Goal: Task Accomplishment & Management: Use online tool/utility

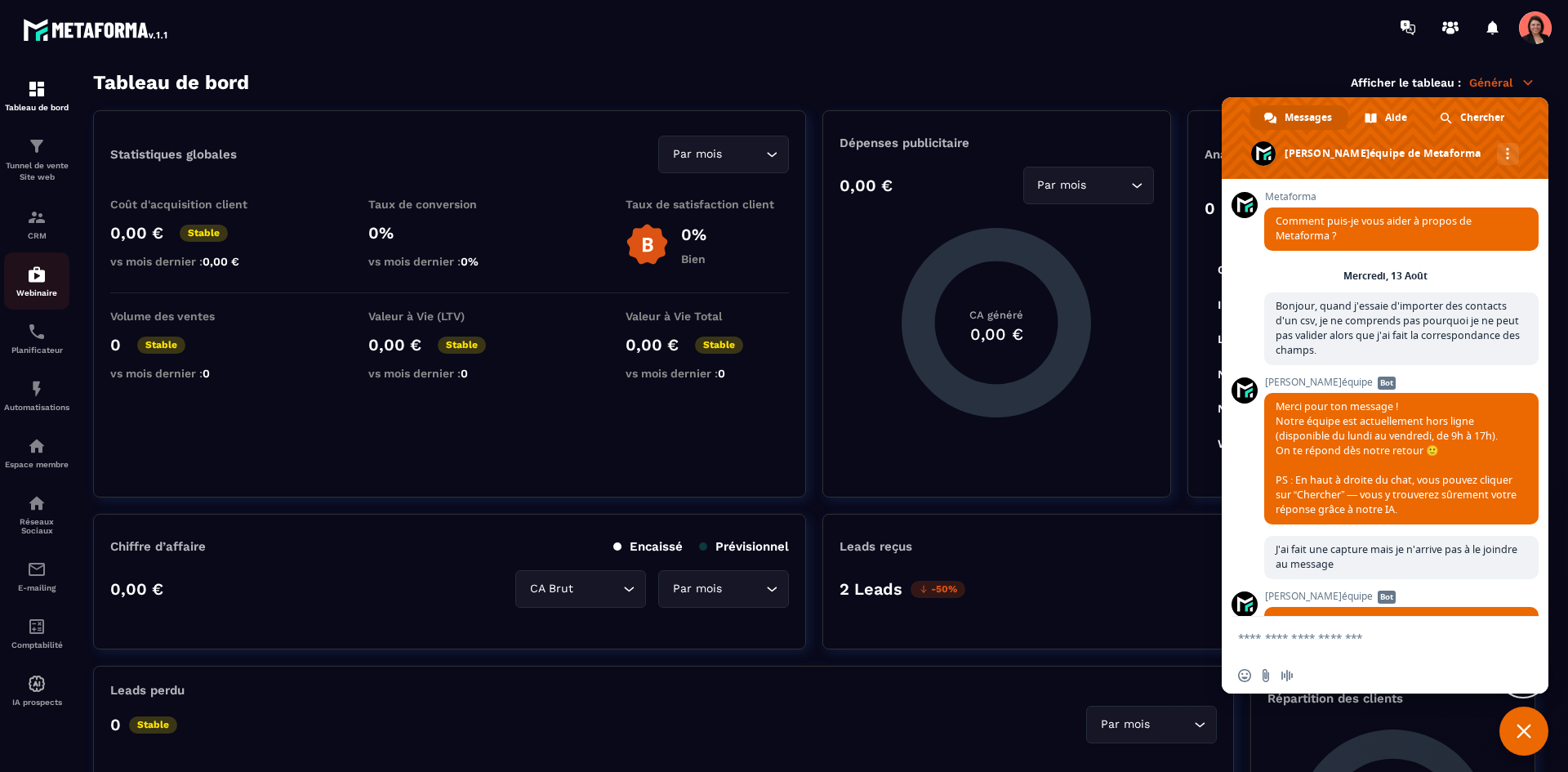
click at [24, 275] on div "Webinaire" at bounding box center [37, 281] width 66 height 33
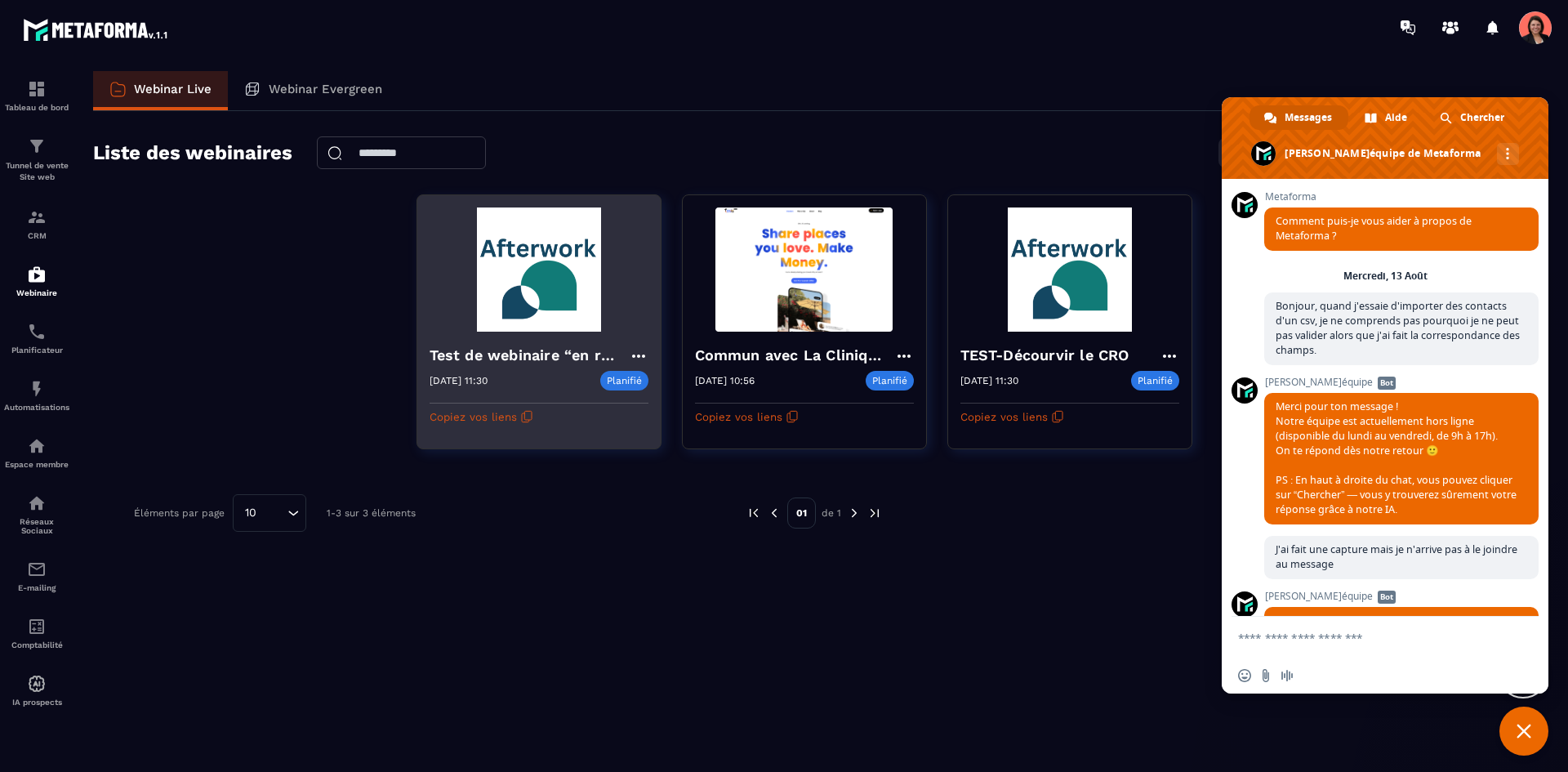
click at [539, 360] on h4 "Test de webinaire “en réel”" at bounding box center [529, 355] width 199 height 23
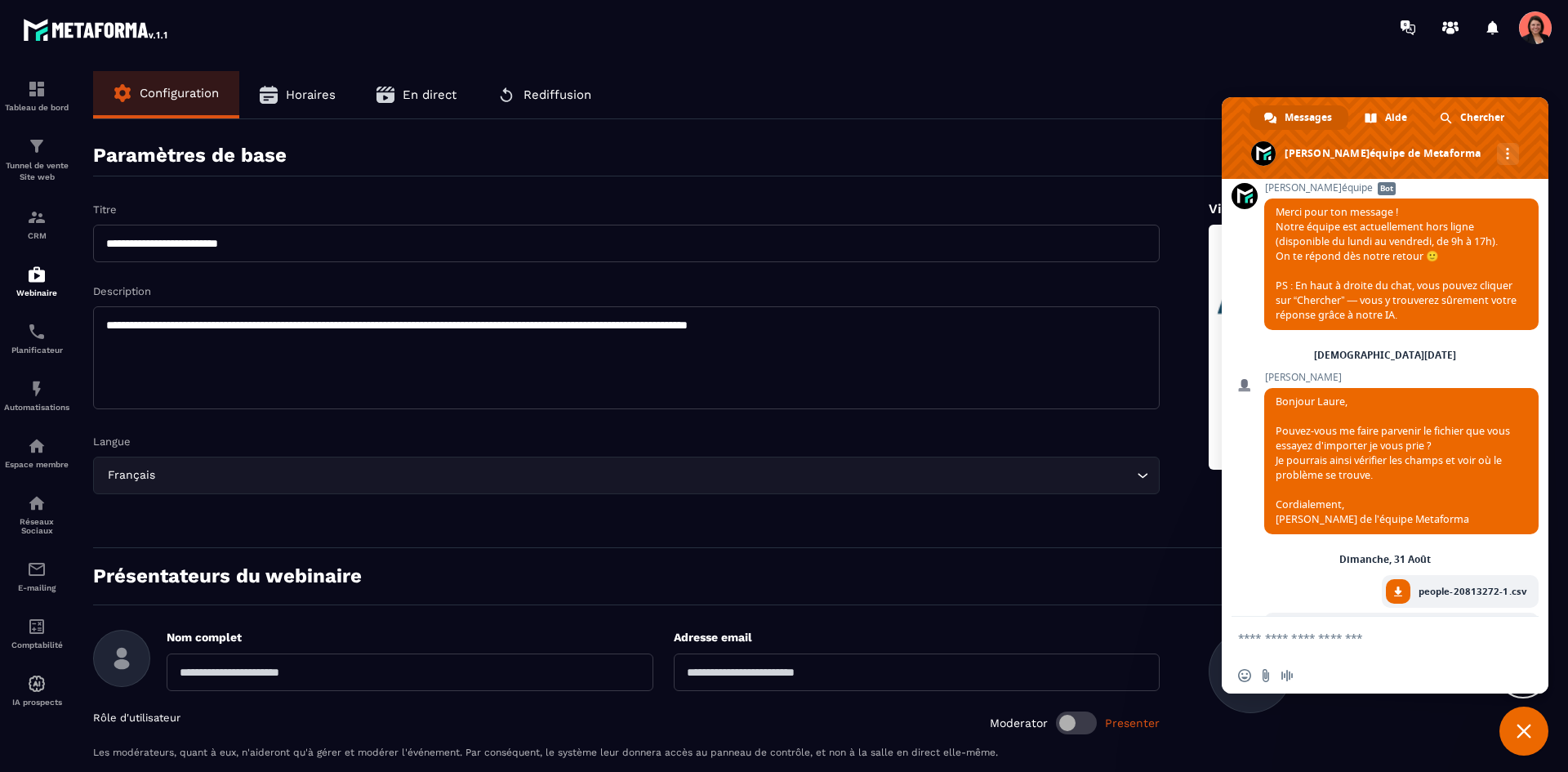
scroll to position [898, 0]
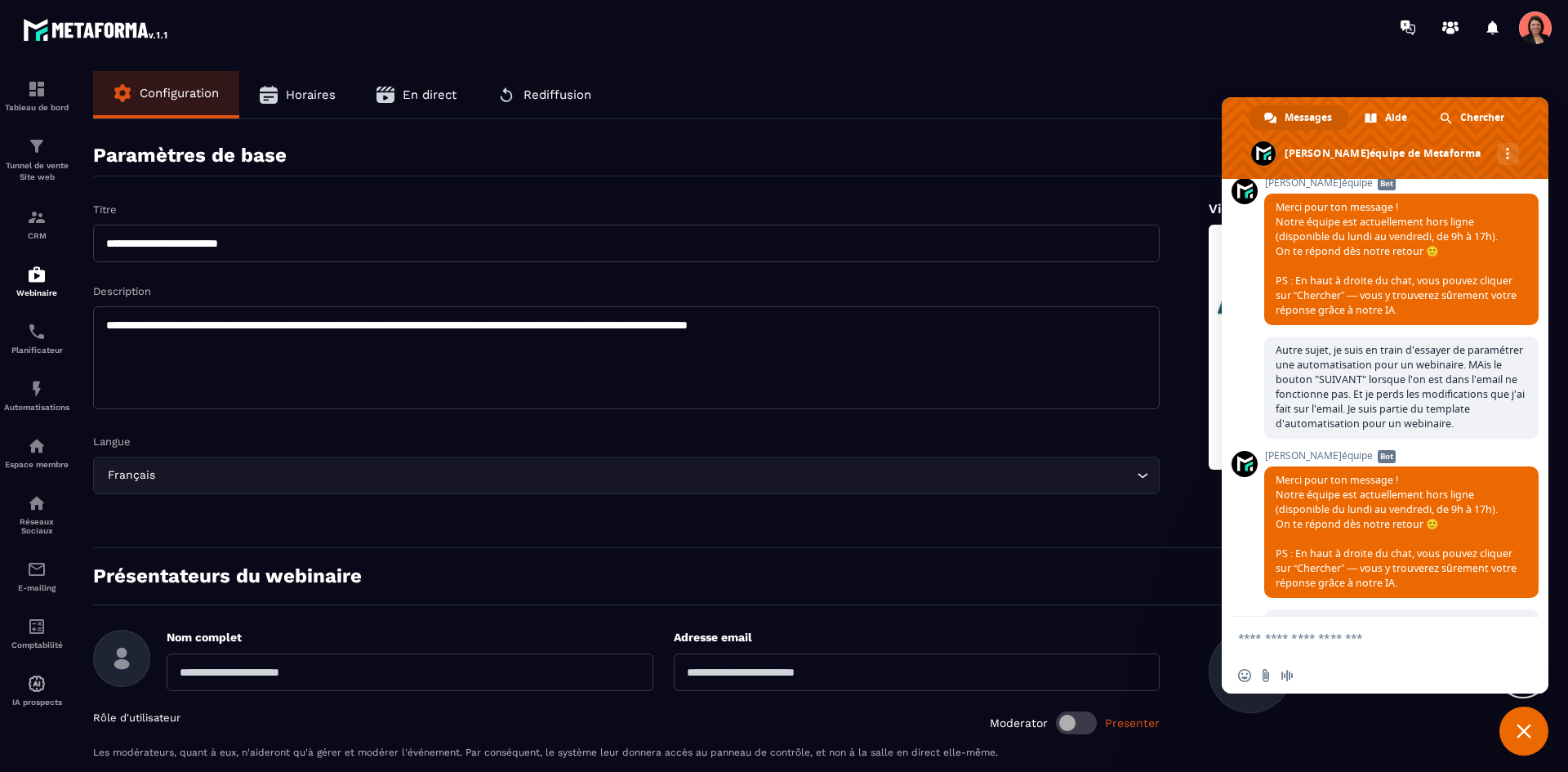
click at [1535, 360] on div "Metaforma Comment puis-je vous aider à propos de Metaforma ? [PERSON_NAME][DATE…" at bounding box center [1385, 397] width 327 height 437
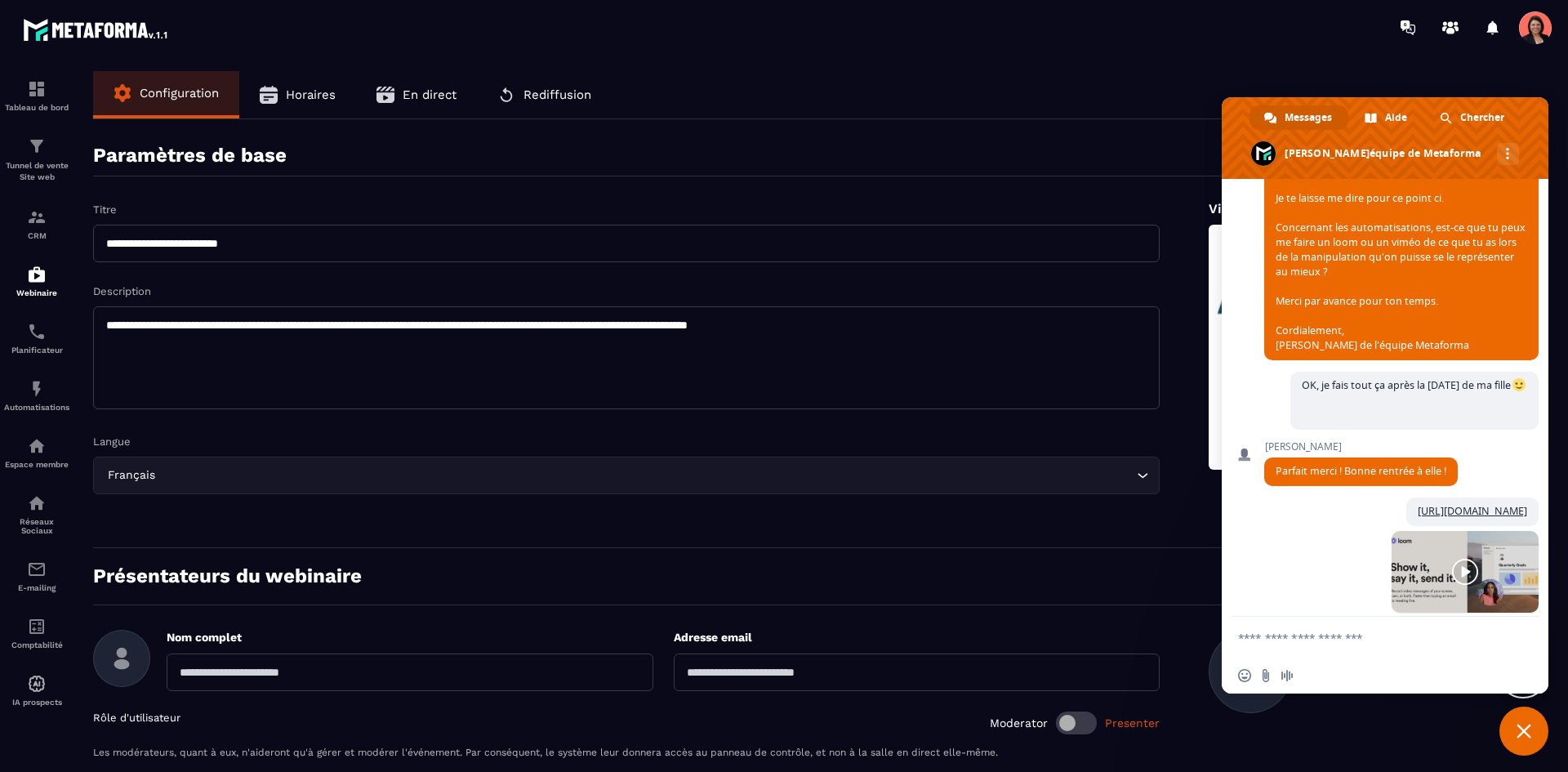
scroll to position [2417, 0]
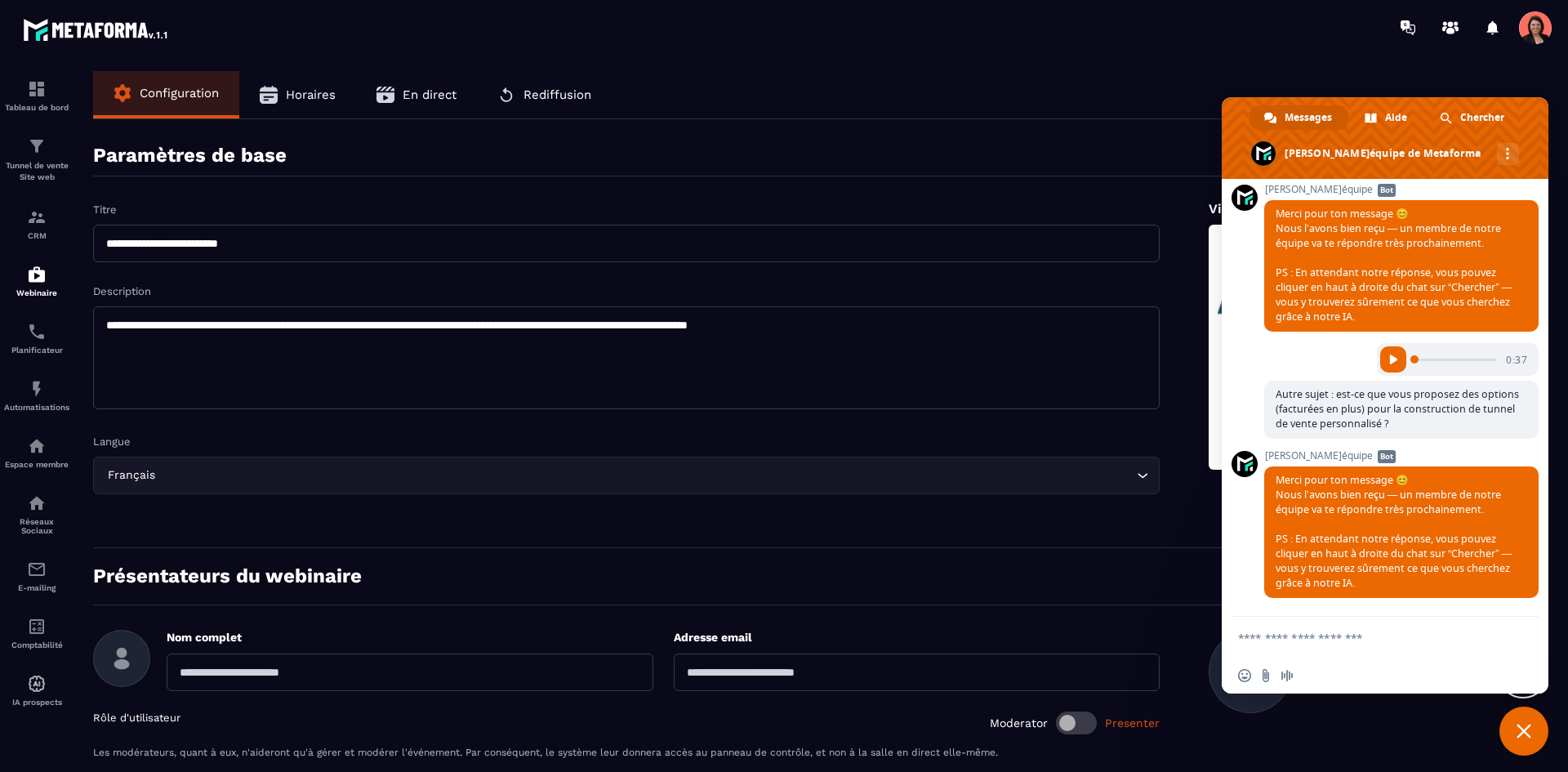
click at [1521, 728] on span "Fermer le chat" at bounding box center [1523, 730] width 14 height 14
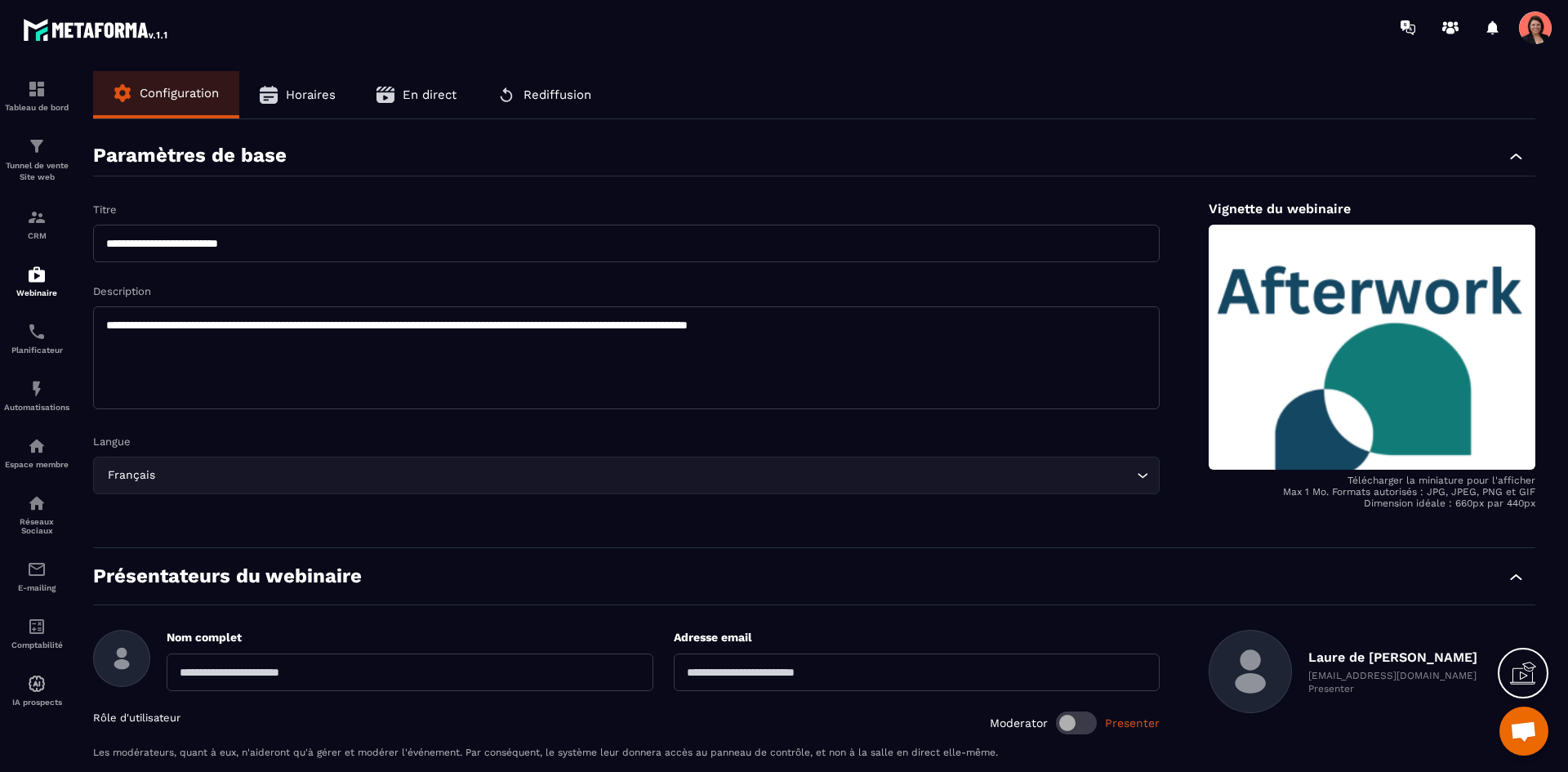
click at [425, 95] on span "En direct" at bounding box center [430, 94] width 54 height 14
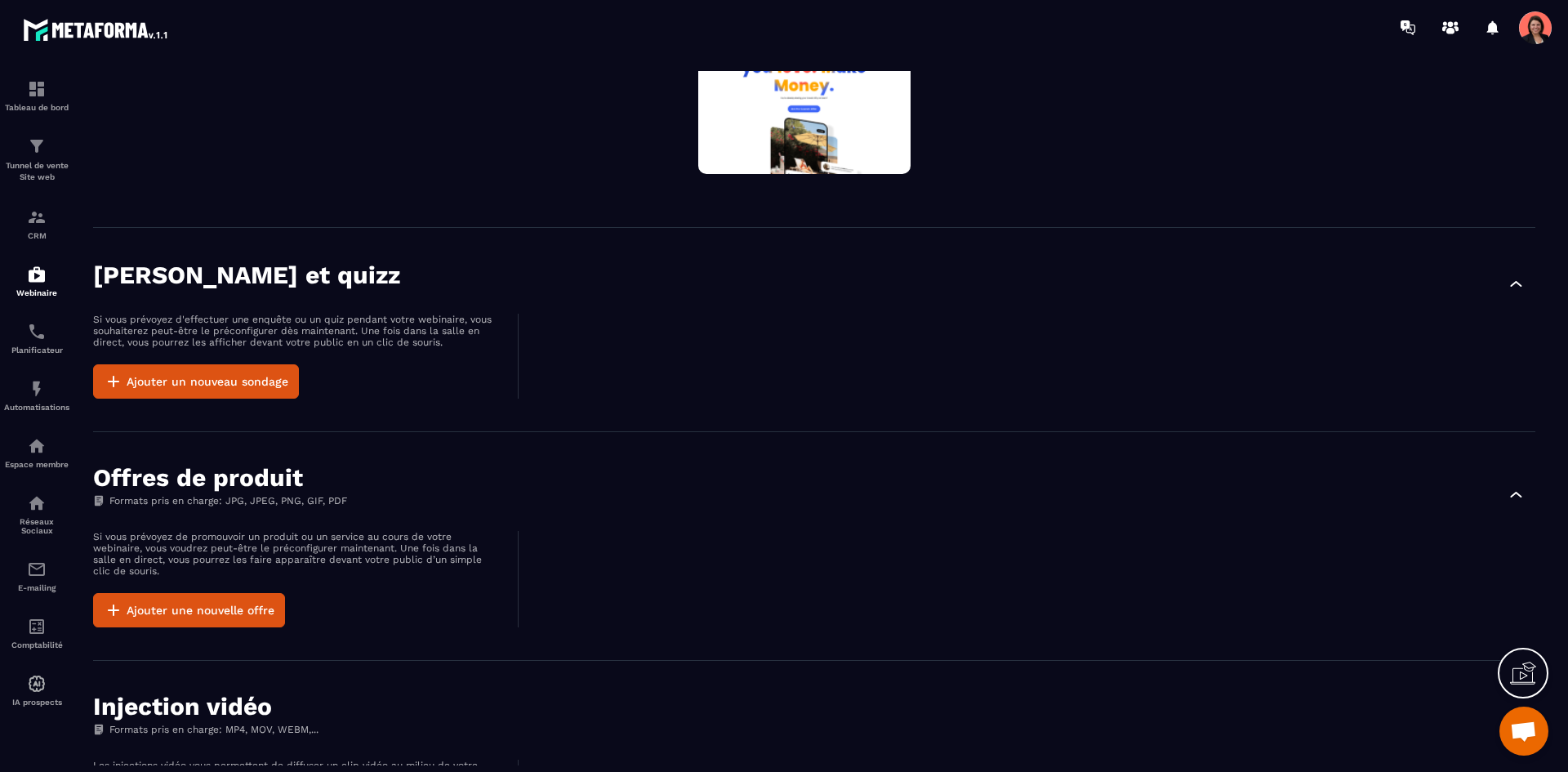
scroll to position [0, 0]
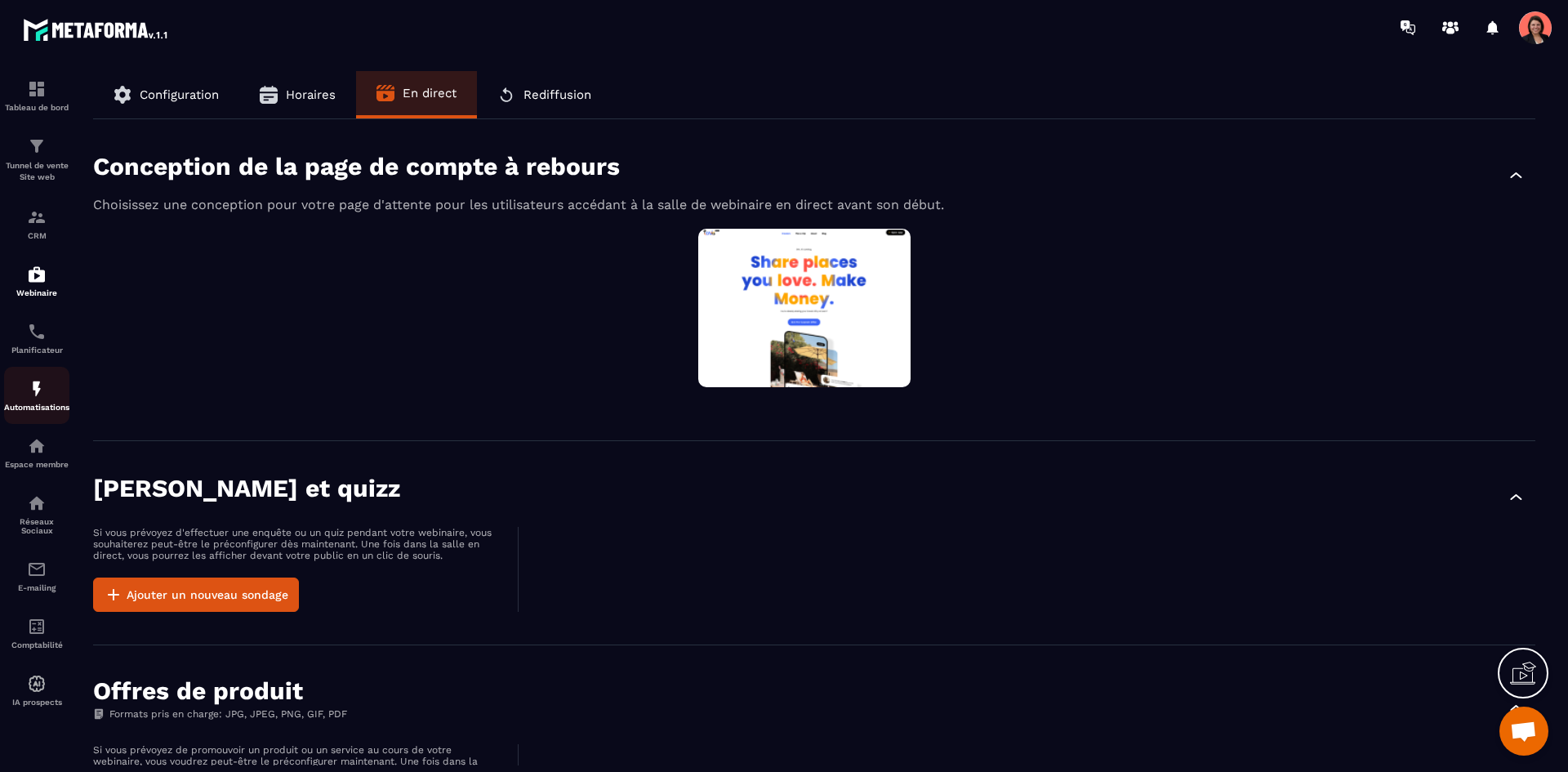
click at [35, 394] on img at bounding box center [36, 389] width 19 height 19
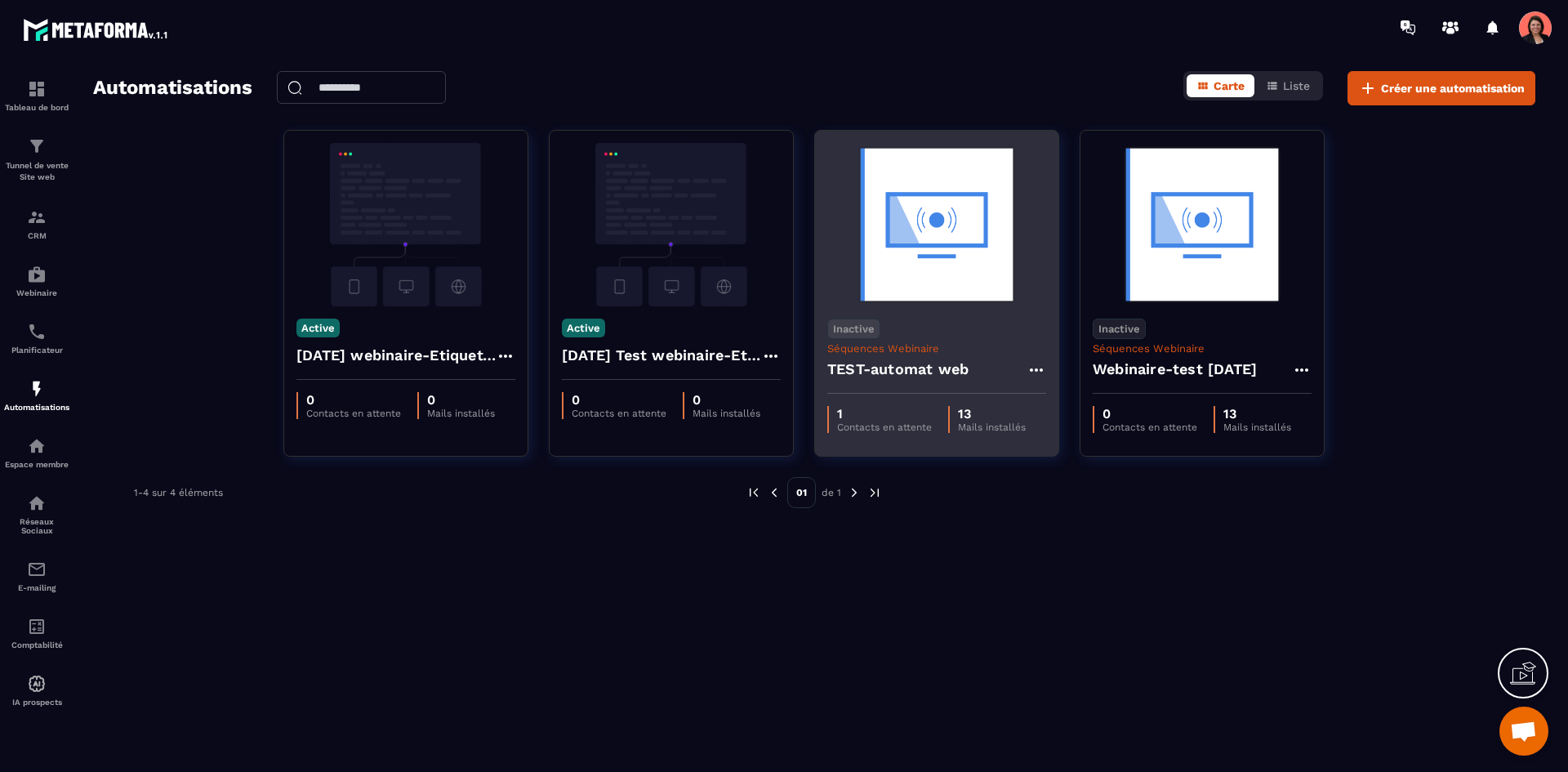
click at [892, 370] on h4 "TEST-automat web" at bounding box center [898, 368] width 142 height 23
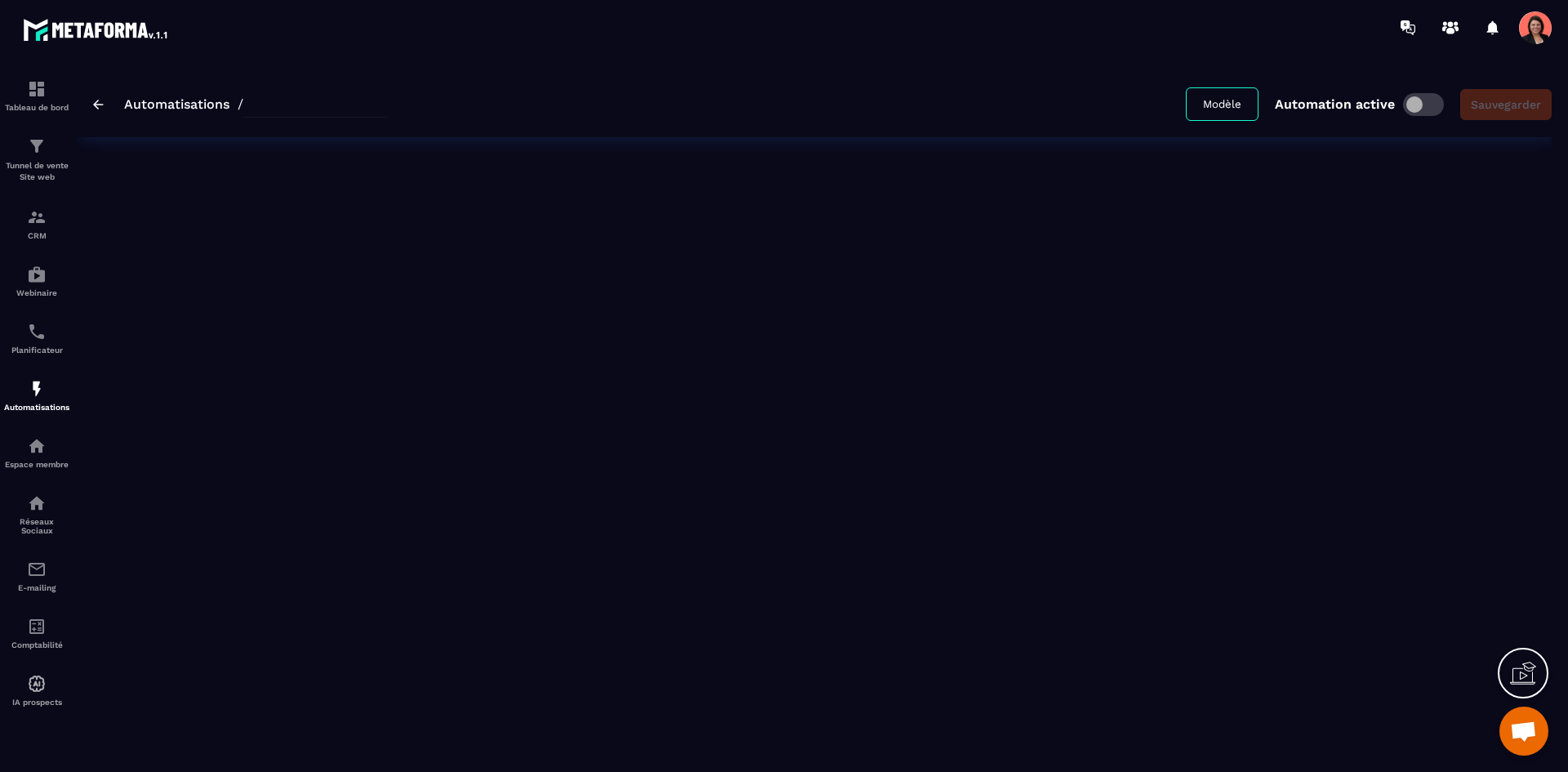
type input "**********"
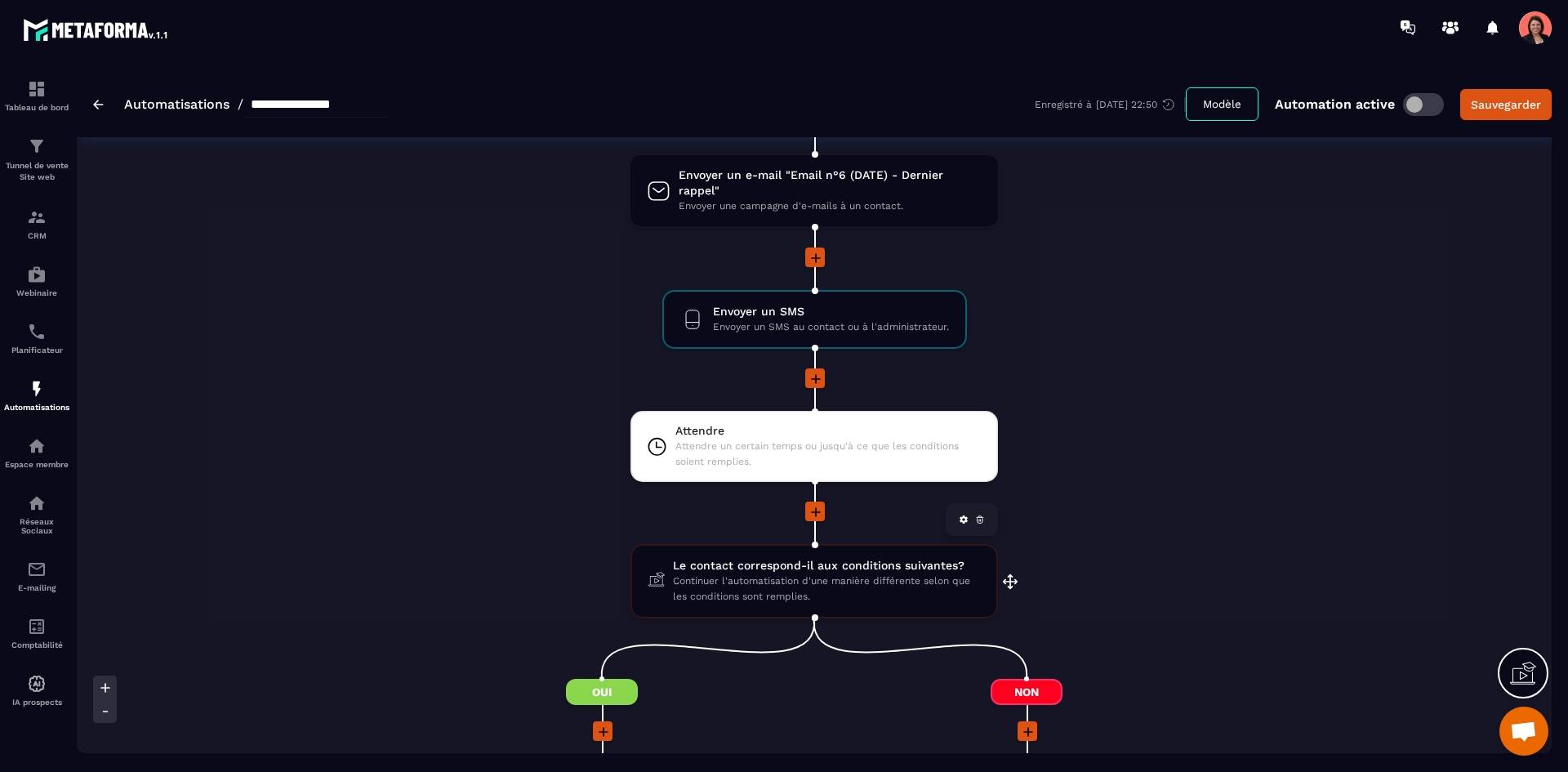
scroll to position [1714, 0]
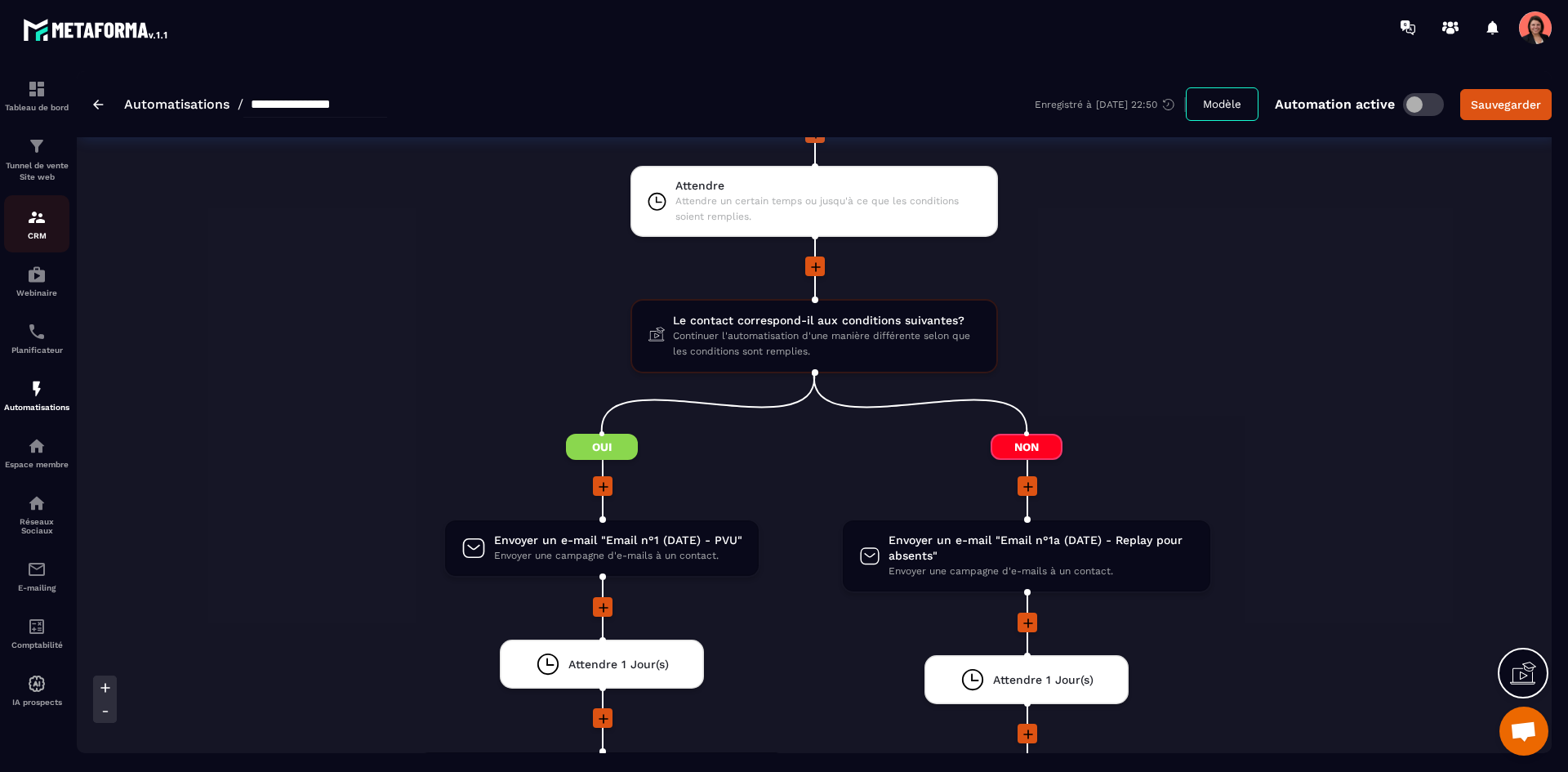
click at [46, 223] on img at bounding box center [36, 217] width 19 height 19
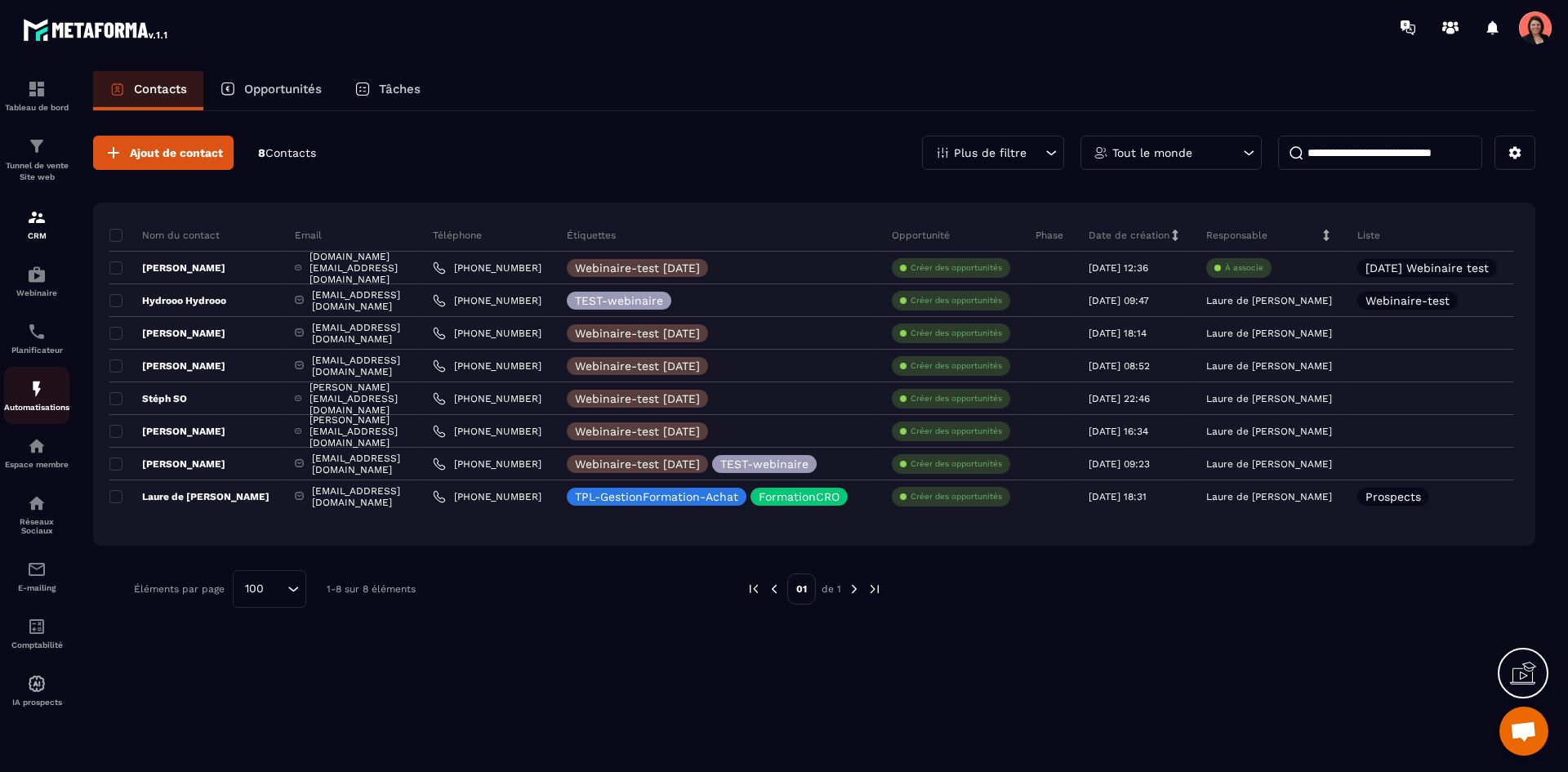
click at [39, 384] on img at bounding box center [36, 389] width 19 height 19
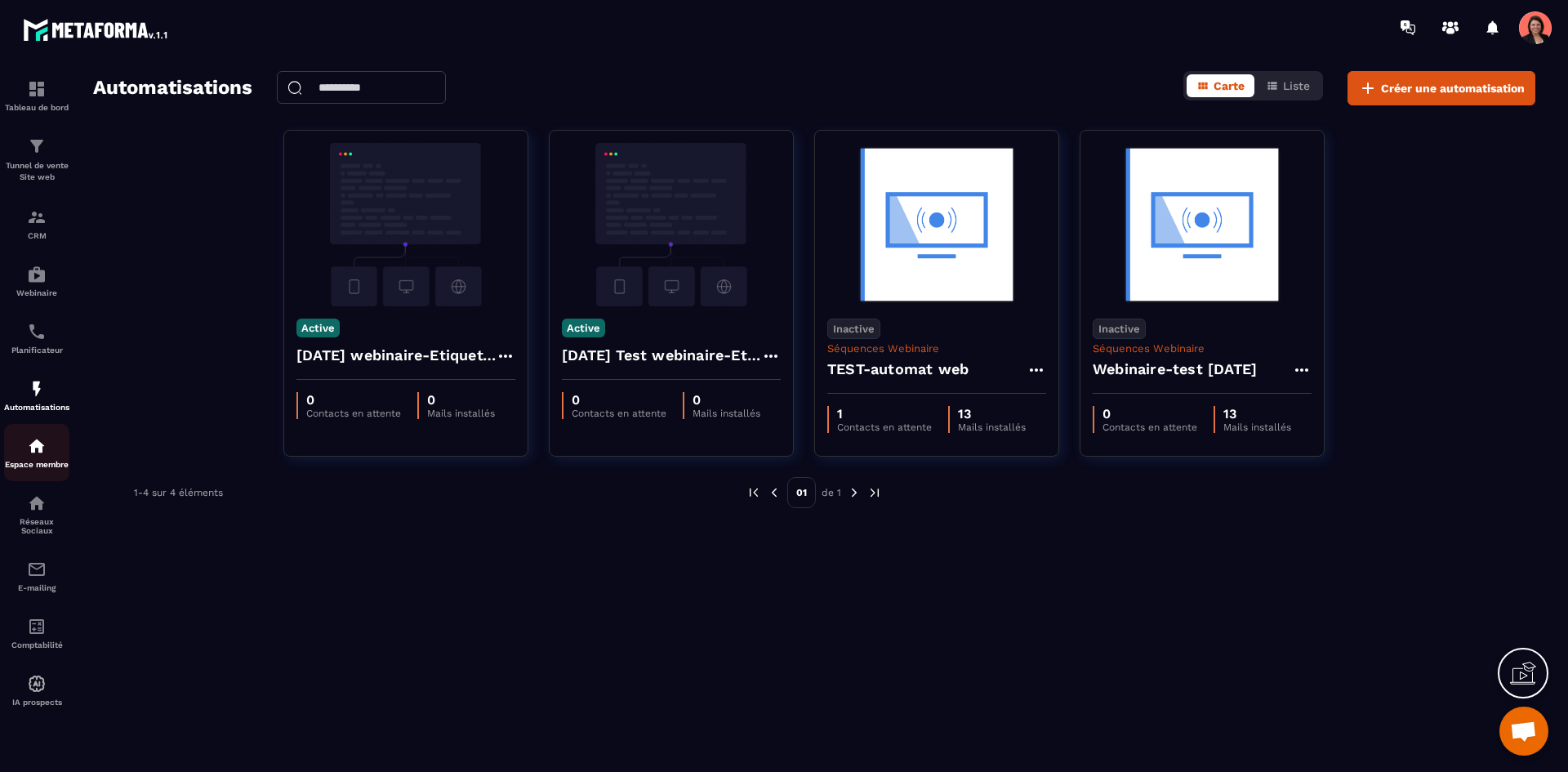
click at [42, 466] on p "Espace membre" at bounding box center [37, 464] width 66 height 9
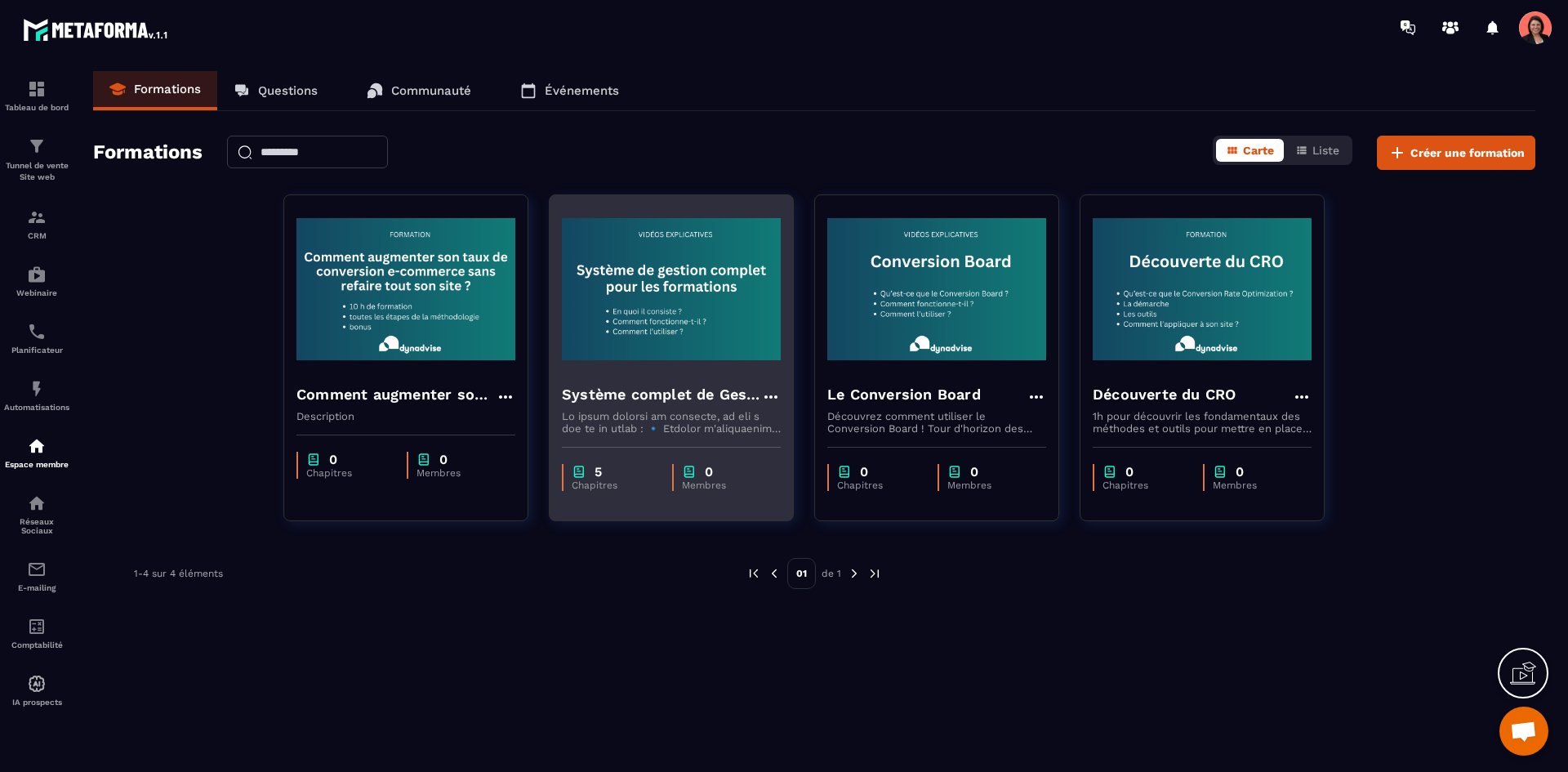
click at [660, 362] on img at bounding box center [672, 289] width 219 height 164
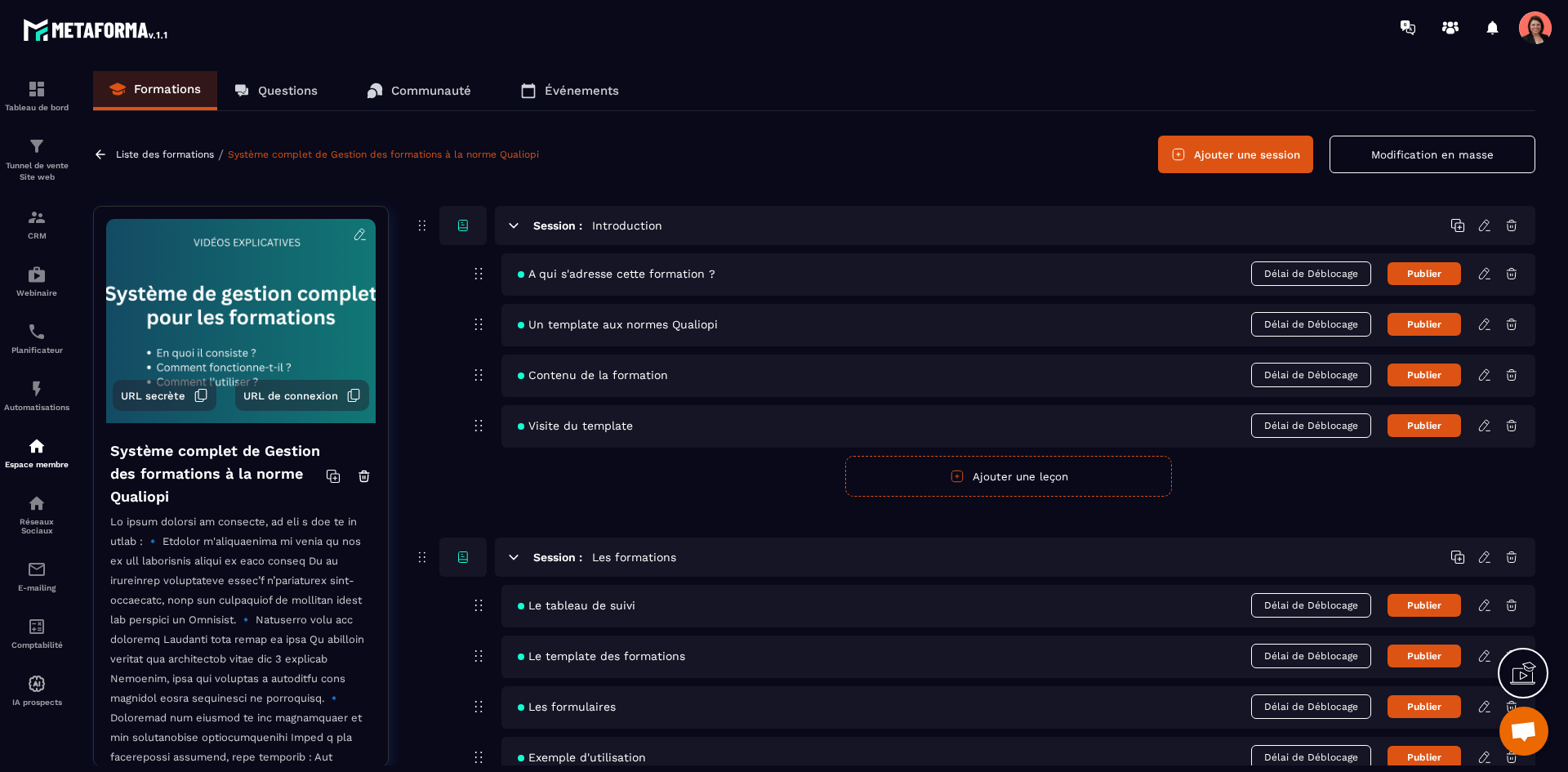
click at [1487, 275] on icon at bounding box center [1485, 273] width 14 height 14
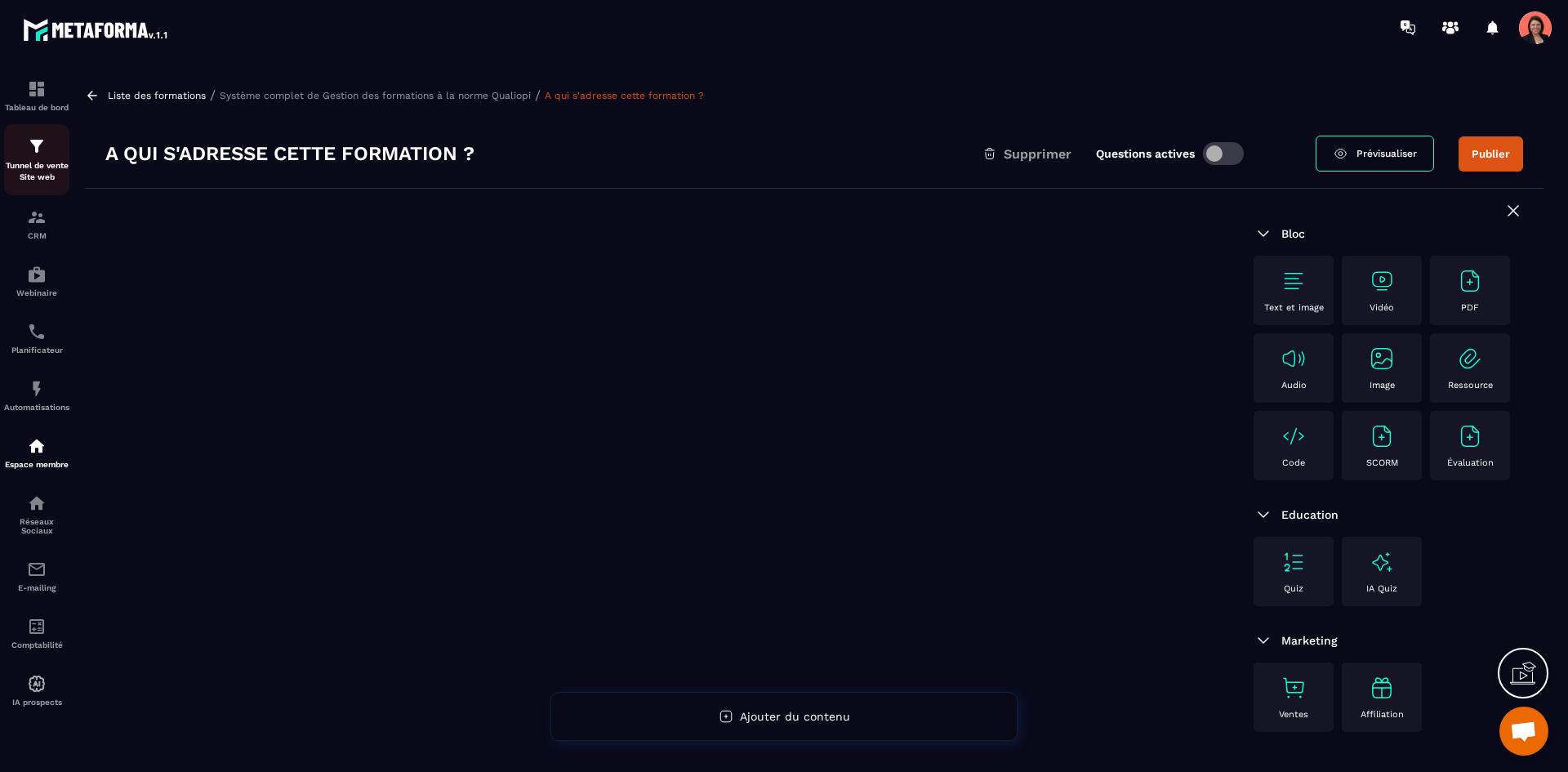
click at [30, 147] on img at bounding box center [36, 146] width 19 height 19
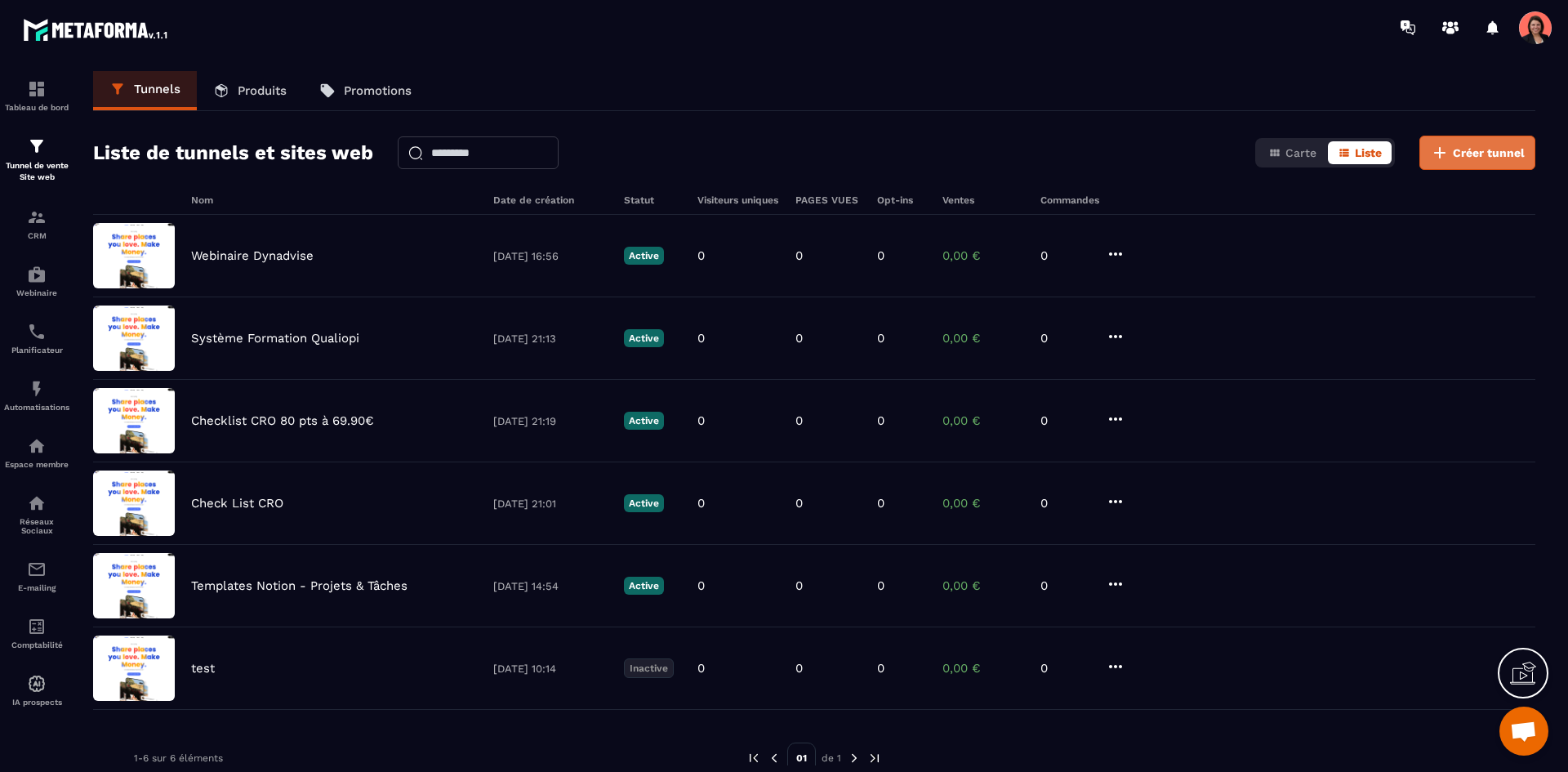
click at [1482, 156] on span "Créer tunnel" at bounding box center [1489, 152] width 72 height 16
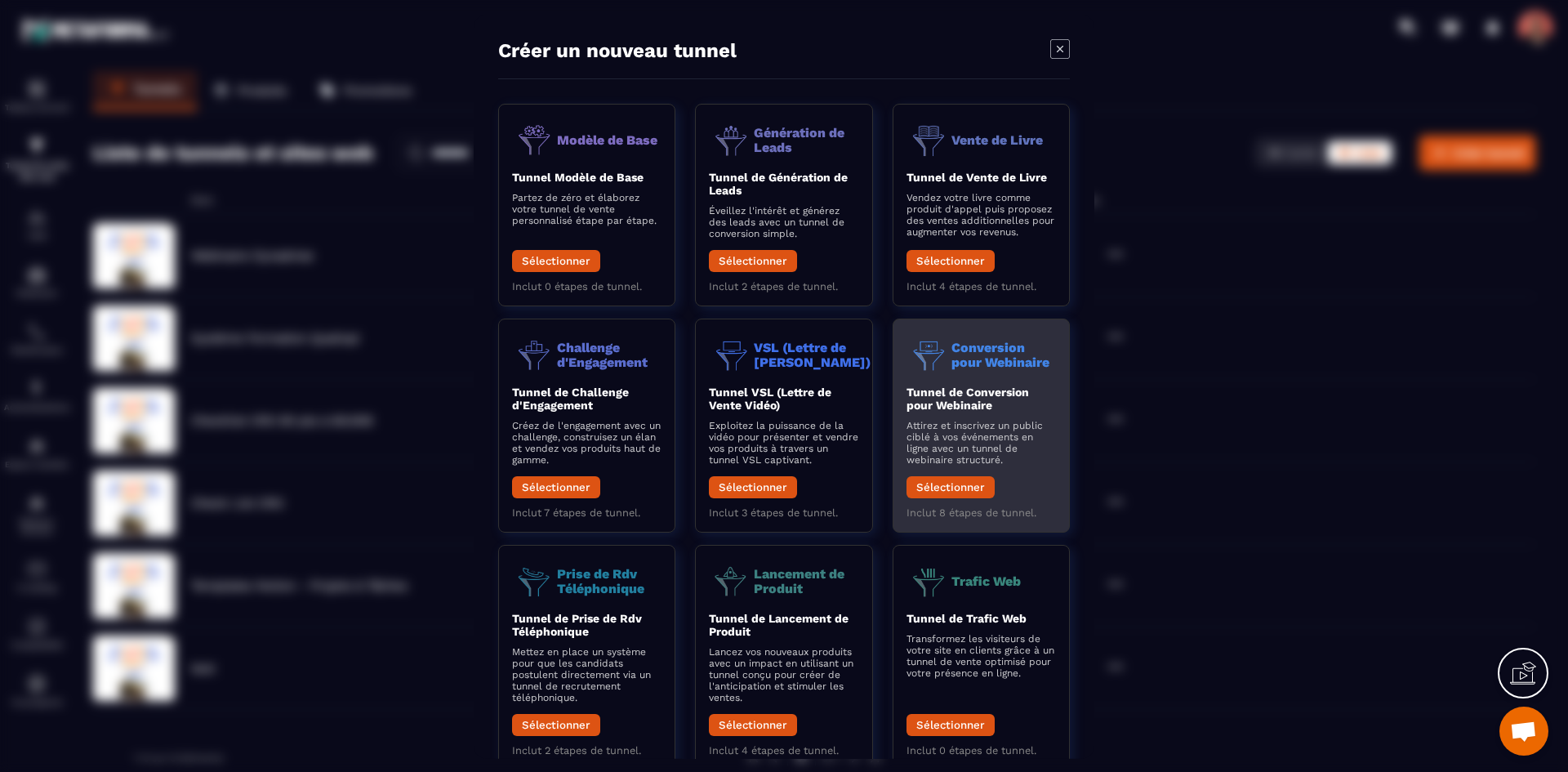
scroll to position [46, 0]
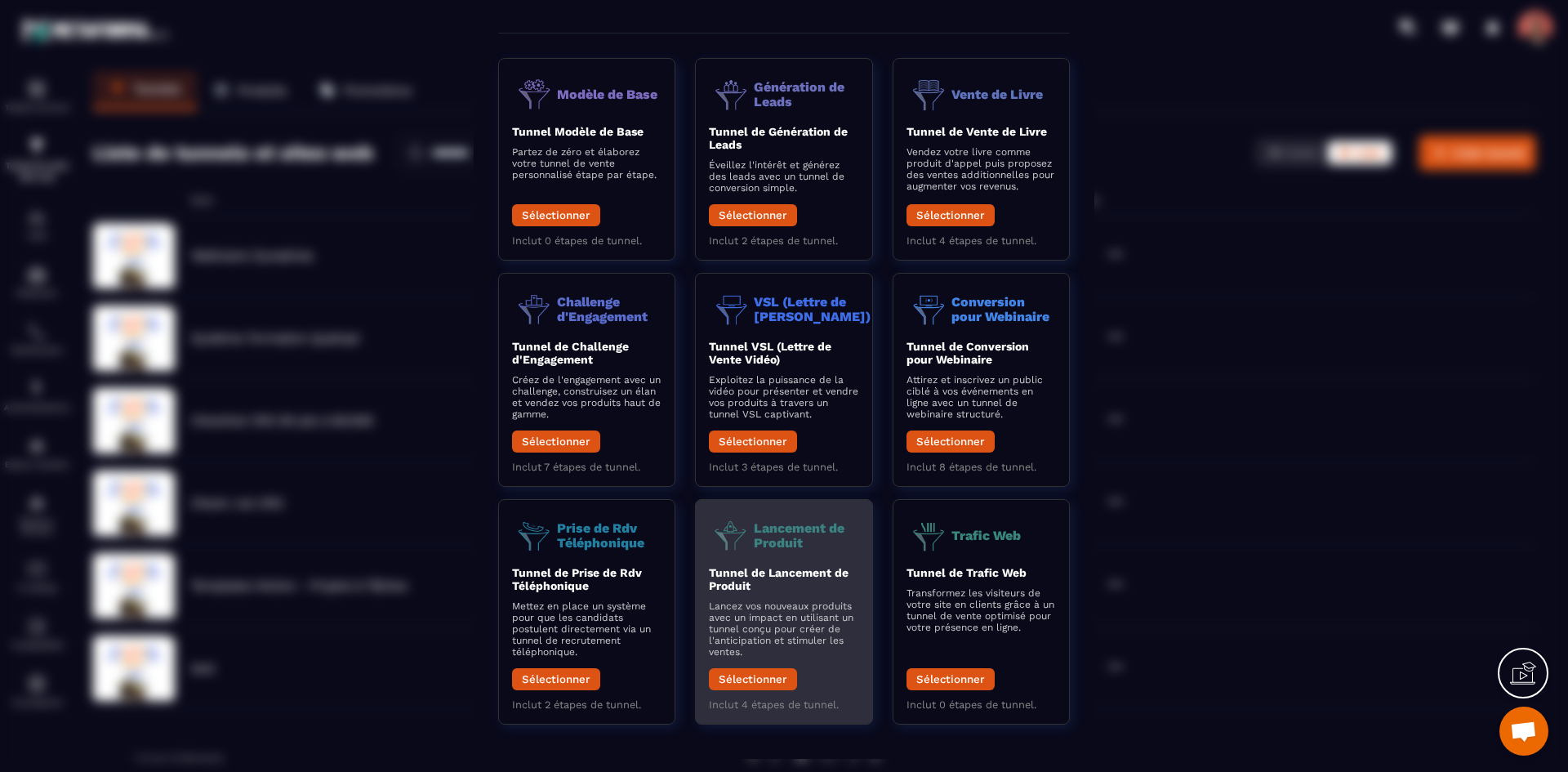
click at [796, 548] on p "Lancement de Produit" at bounding box center [806, 534] width 105 height 29
click at [765, 678] on button "Sélectionner" at bounding box center [753, 678] width 89 height 22
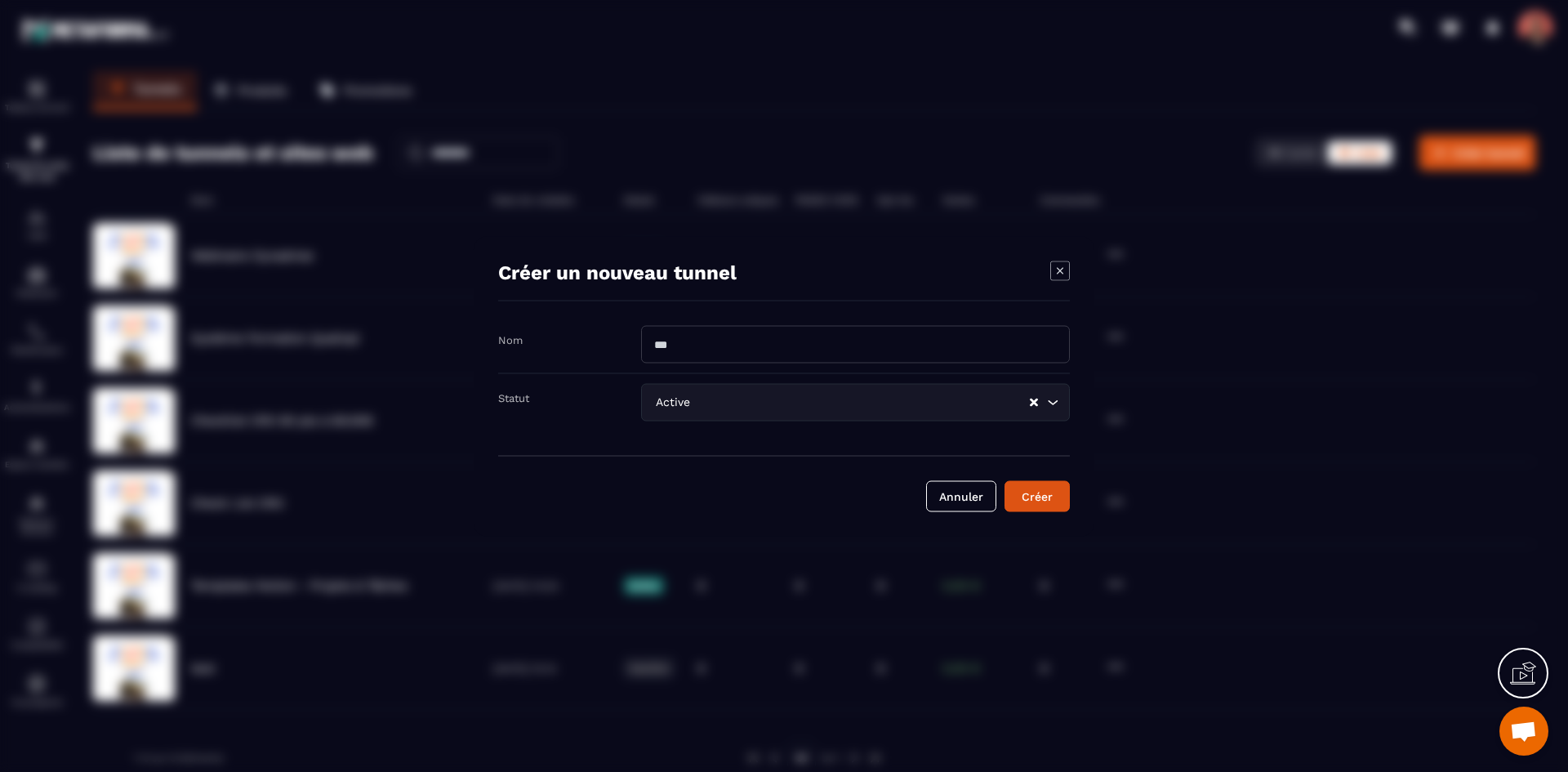
click at [678, 348] on input "Modal window" at bounding box center [856, 344] width 429 height 38
type input "****"
click at [583, 411] on div "Statut Active Loading..." at bounding box center [784, 402] width 572 height 57
click at [1050, 405] on icon "Search for option" at bounding box center [1052, 401] width 16 height 16
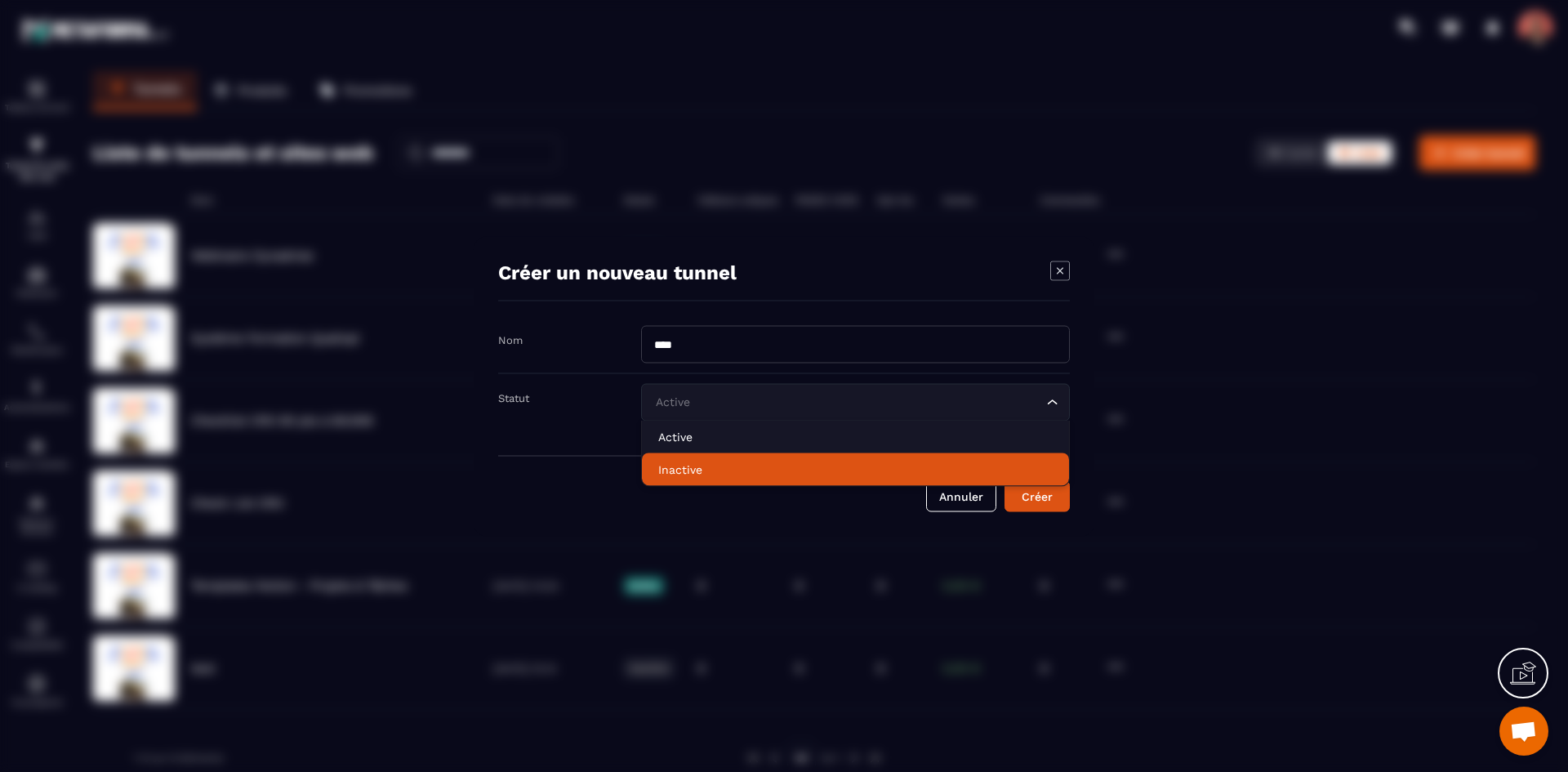
click at [674, 473] on p "Inactive" at bounding box center [856, 468] width 395 height 16
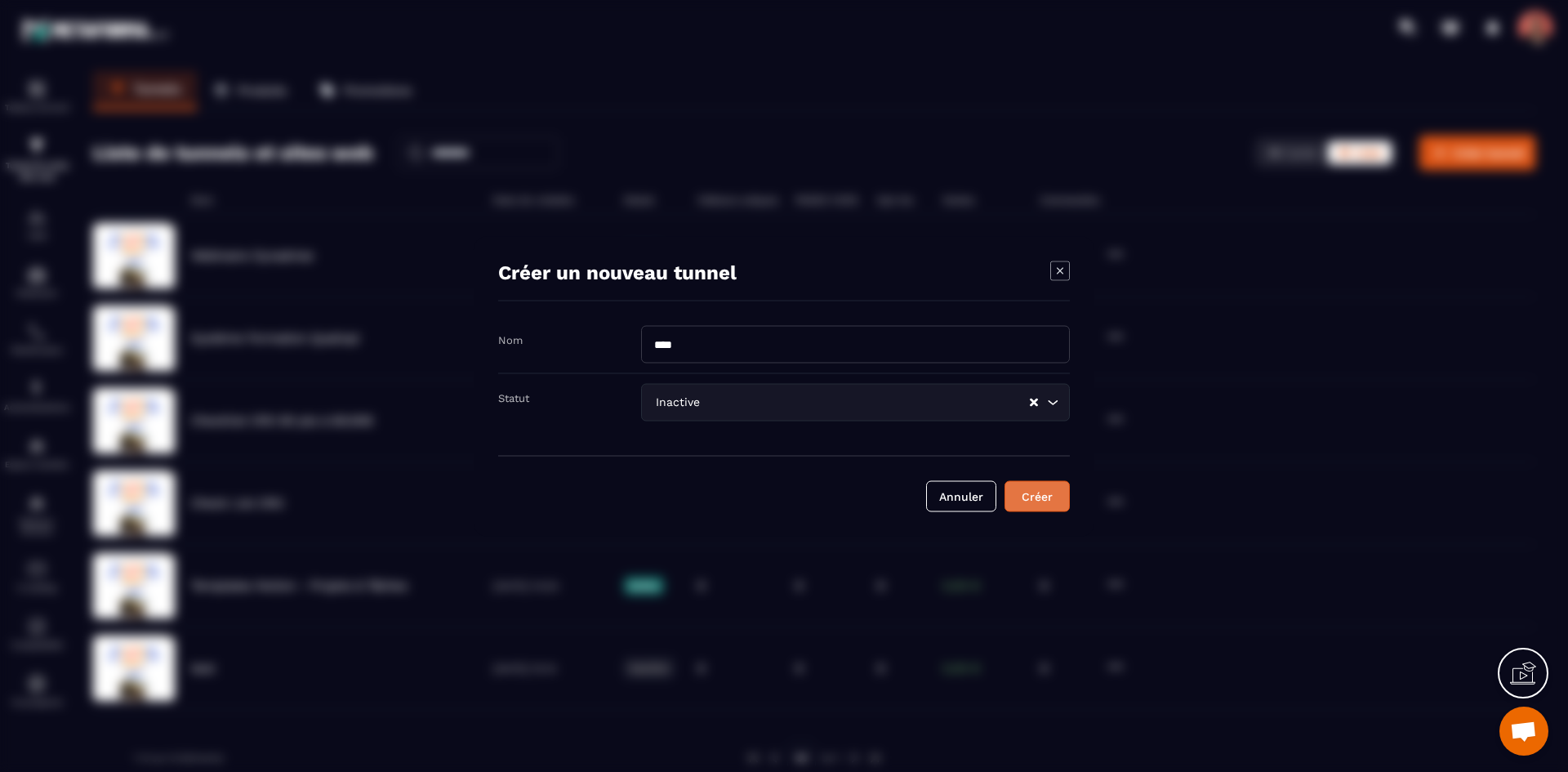
click at [1055, 496] on div "Créer" at bounding box center [1037, 495] width 44 height 16
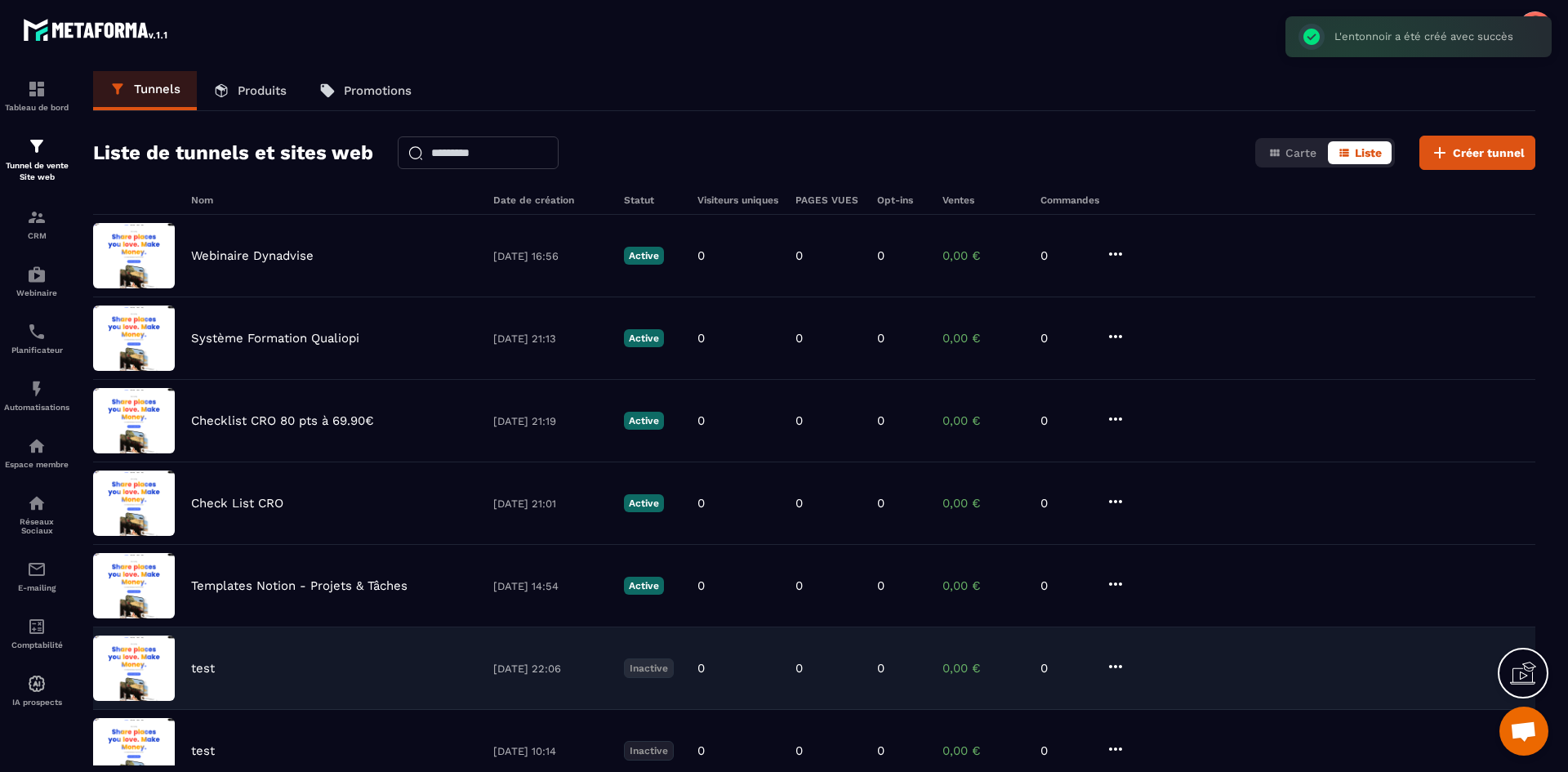
click at [270, 679] on div "test [DATE] 22:06 Inactive 0 0 0 0,00 € 0" at bounding box center [814, 668] width 1442 height 83
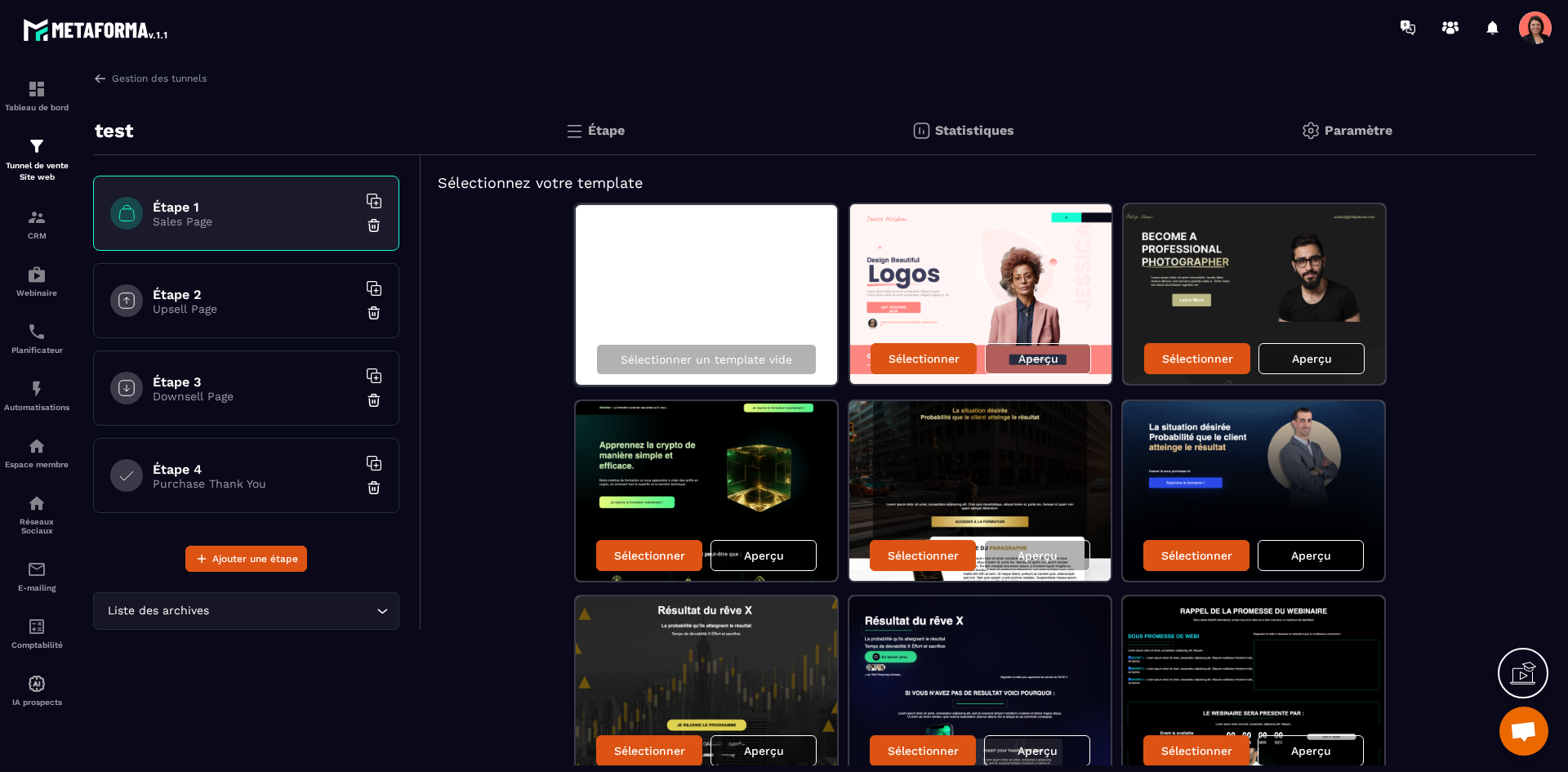
scroll to position [78, 0]
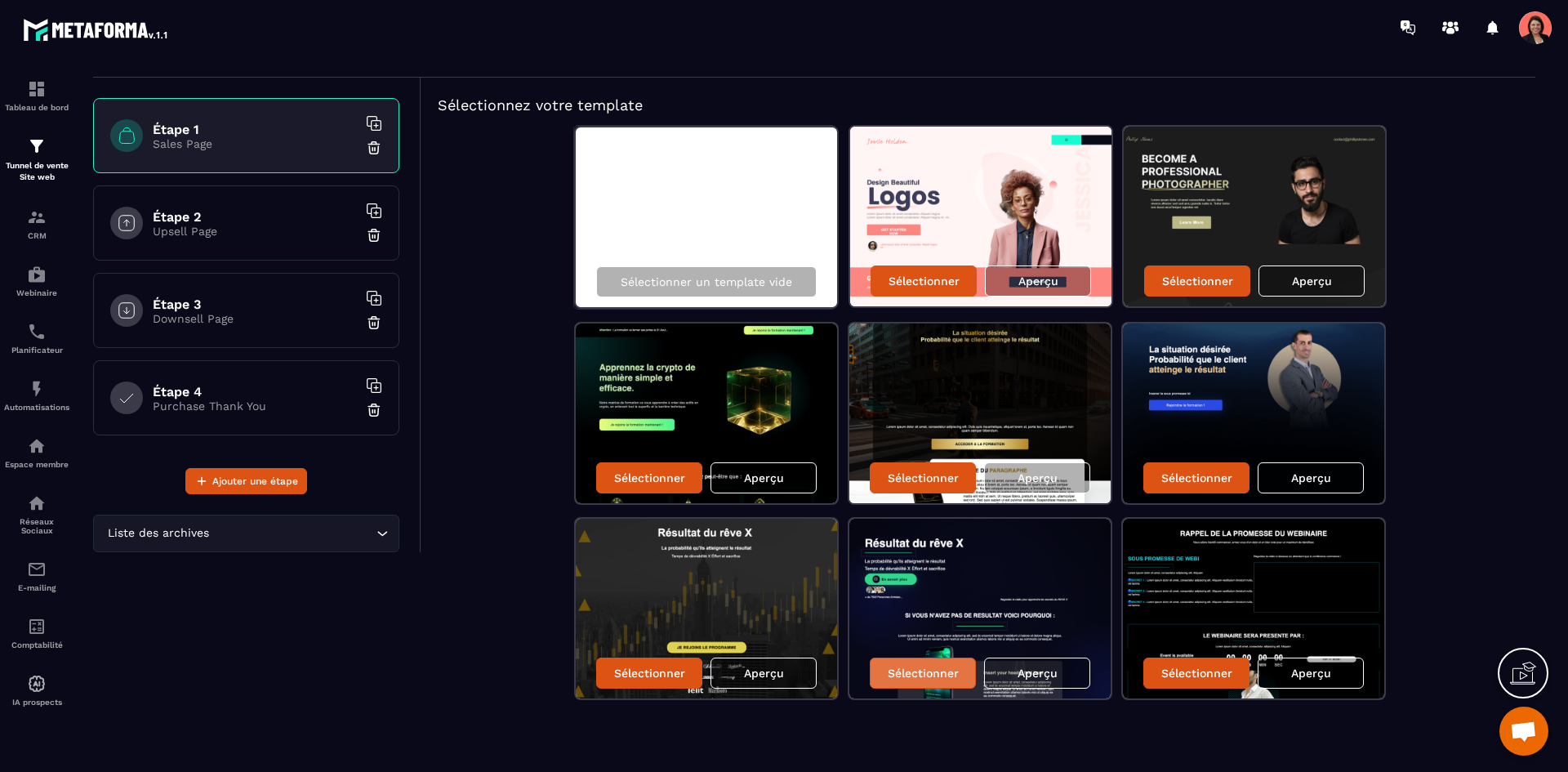
click at [930, 667] on p "Sélectionner" at bounding box center [923, 673] width 71 height 13
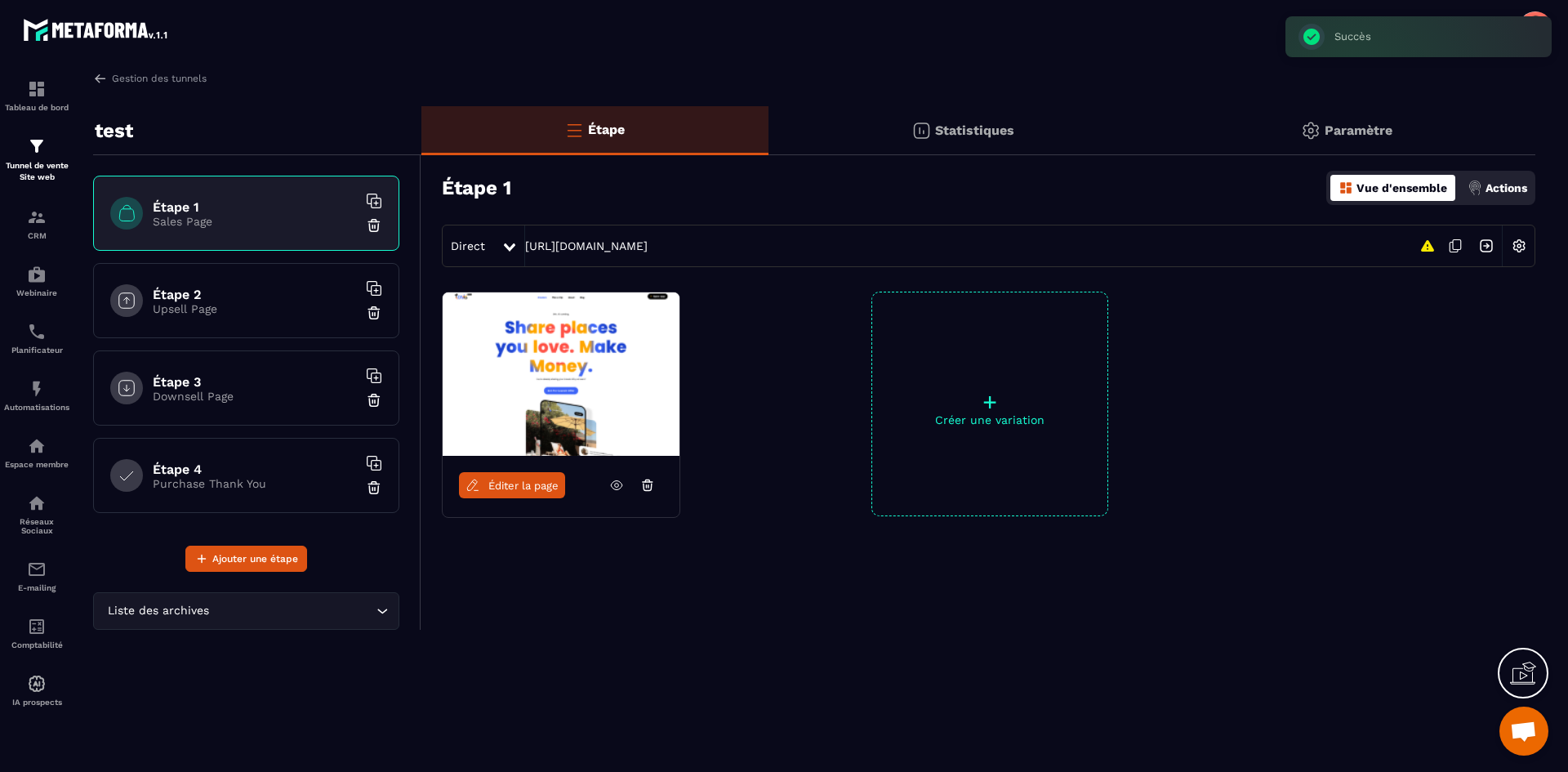
scroll to position [0, 0]
click at [513, 492] on link "Éditer la page" at bounding box center [512, 485] width 106 height 26
